Goal: Information Seeking & Learning: Check status

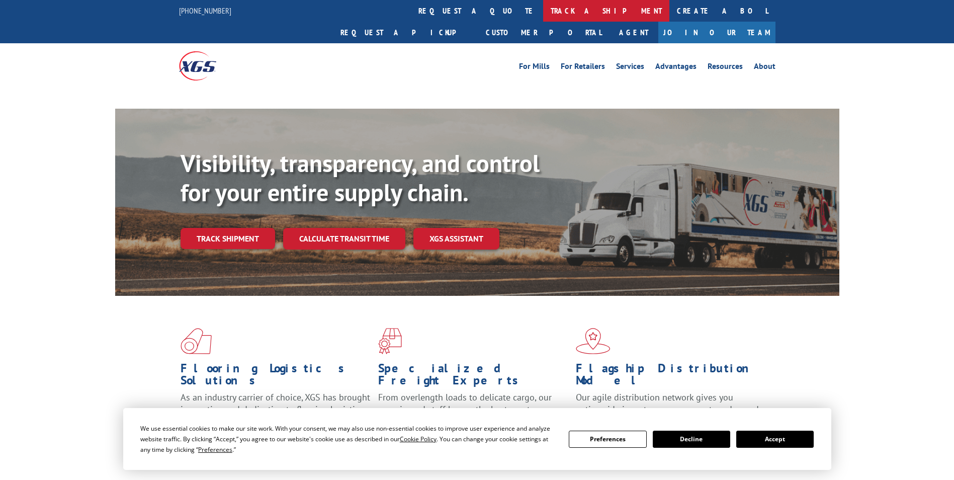
click at [543, 17] on link "track a shipment" at bounding box center [606, 11] width 126 height 22
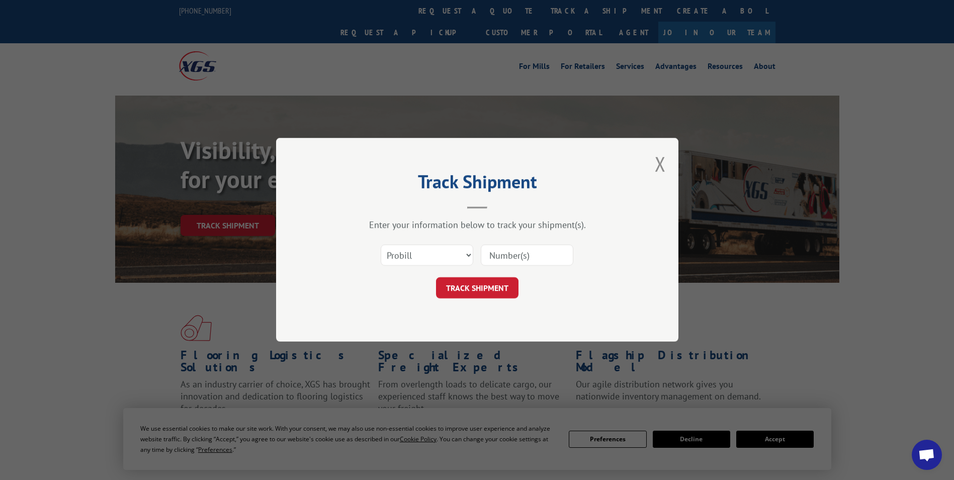
click at [408, 251] on select "Select category... Probill BOL PO" at bounding box center [427, 255] width 93 height 21
select select "po"
click at [381, 245] on select "Select category... Probill BOL PO" at bounding box center [427, 255] width 93 height 21
click at [501, 253] on input at bounding box center [527, 255] width 93 height 21
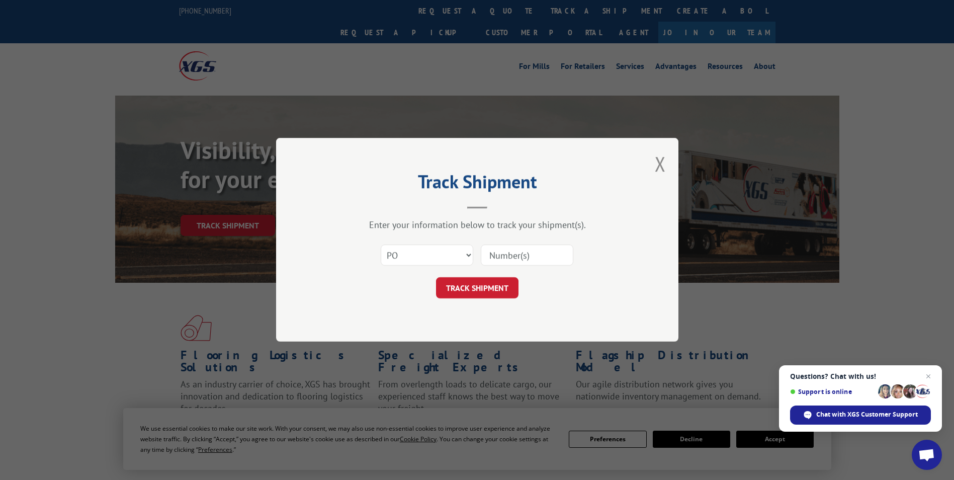
paste input "81511569"
type input "81511569"
click at [473, 284] on button "TRACK SHIPMENT" at bounding box center [477, 288] width 82 height 21
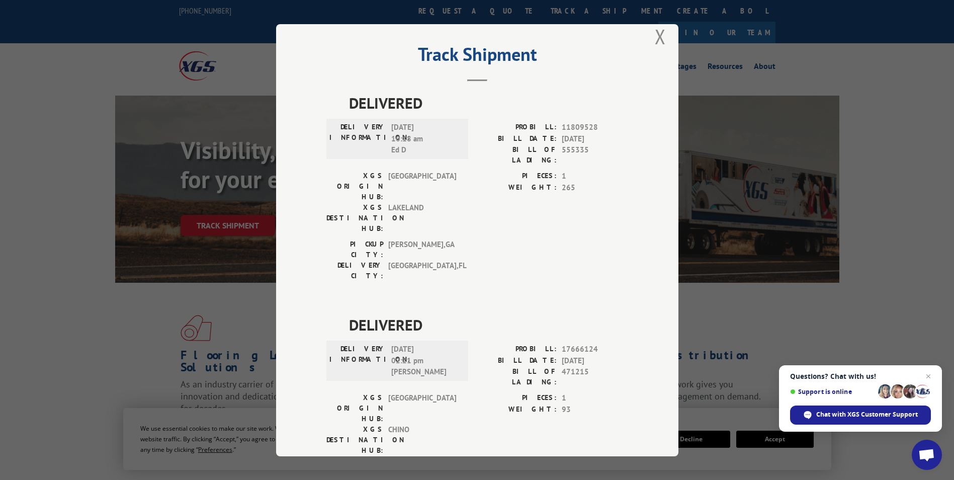
scroll to position [21, 0]
